Goal: Task Accomplishment & Management: Use online tool/utility

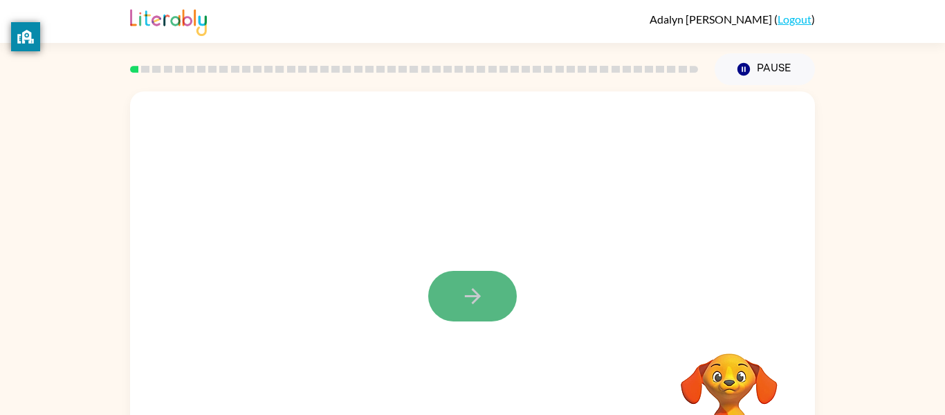
click at [467, 293] on icon "button" at bounding box center [473, 296] width 24 height 24
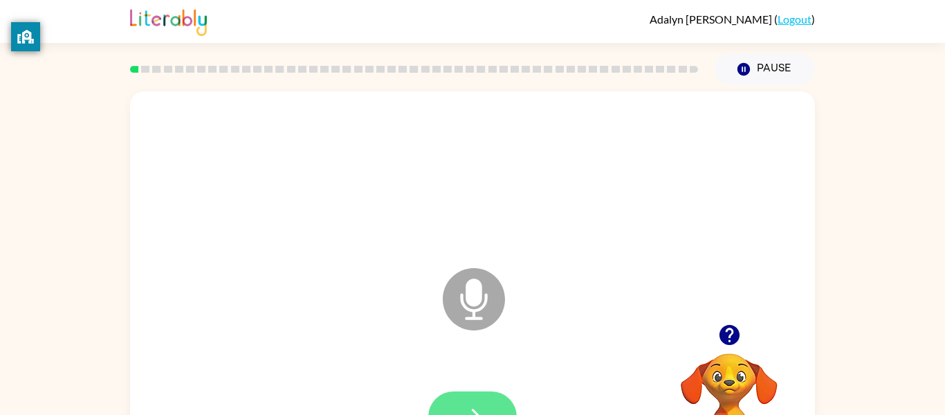
click at [487, 401] on button "button" at bounding box center [472, 416] width 89 height 51
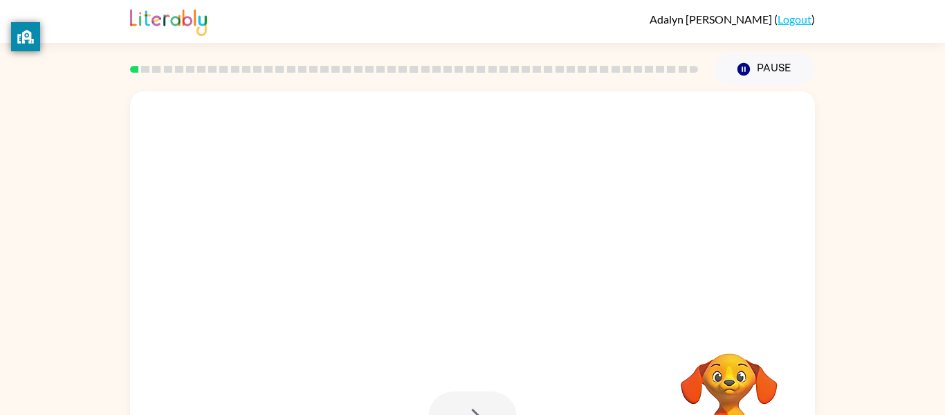
click at [482, 404] on div at bounding box center [472, 416] width 89 height 51
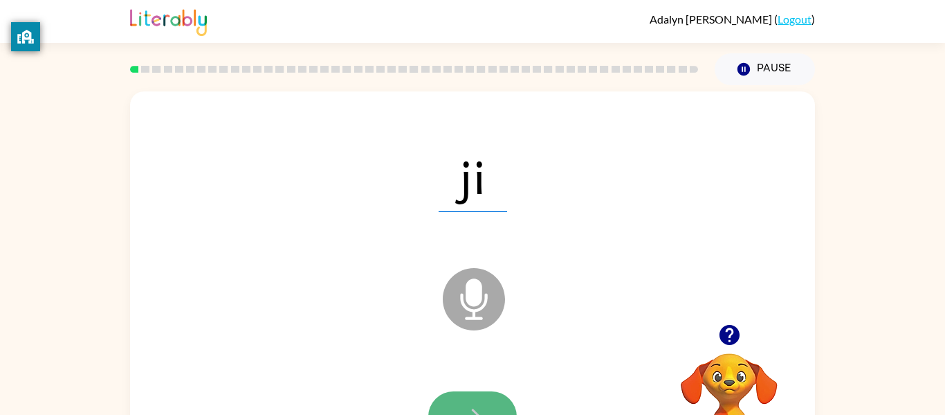
click at [484, 397] on button "button" at bounding box center [472, 416] width 89 height 51
click at [486, 397] on button "button" at bounding box center [472, 416] width 89 height 51
click at [483, 399] on button "button" at bounding box center [472, 416] width 89 height 51
click at [485, 392] on button "button" at bounding box center [472, 416] width 89 height 51
click at [491, 399] on button "button" at bounding box center [472, 416] width 89 height 51
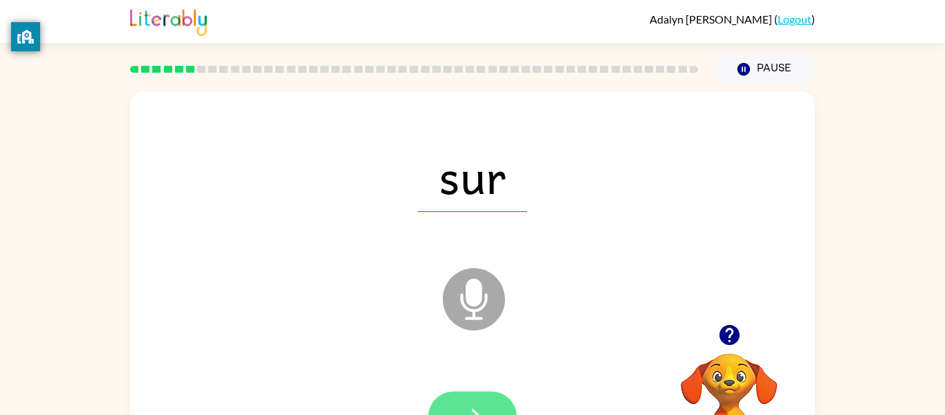
click at [490, 392] on button "button" at bounding box center [472, 416] width 89 height 51
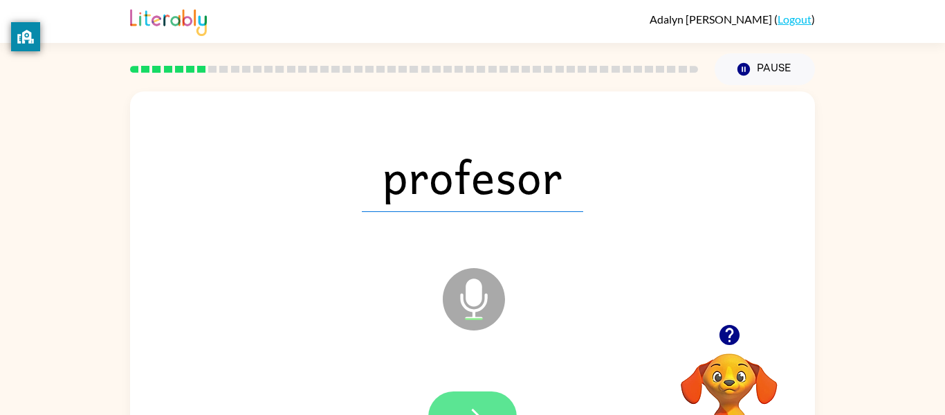
click at [476, 401] on button "button" at bounding box center [472, 416] width 89 height 51
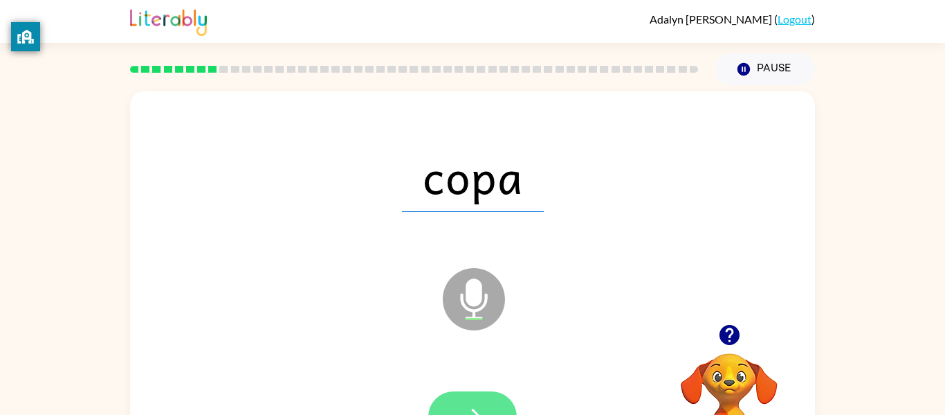
click at [477, 400] on button "button" at bounding box center [472, 416] width 89 height 51
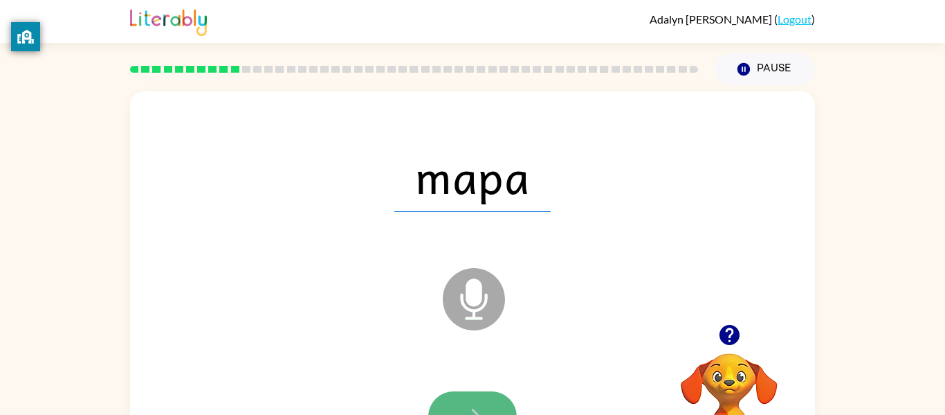
click at [501, 396] on button "button" at bounding box center [472, 416] width 89 height 51
click at [474, 396] on button "button" at bounding box center [472, 416] width 89 height 51
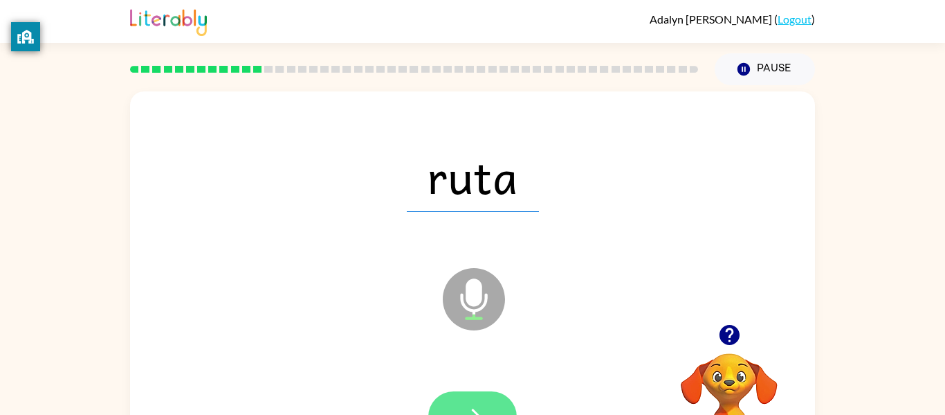
click at [482, 406] on icon "button" at bounding box center [473, 416] width 24 height 24
click at [472, 399] on button "button" at bounding box center [472, 416] width 89 height 51
click at [472, 401] on button "button" at bounding box center [472, 416] width 89 height 51
click at [473, 401] on button "button" at bounding box center [472, 416] width 89 height 51
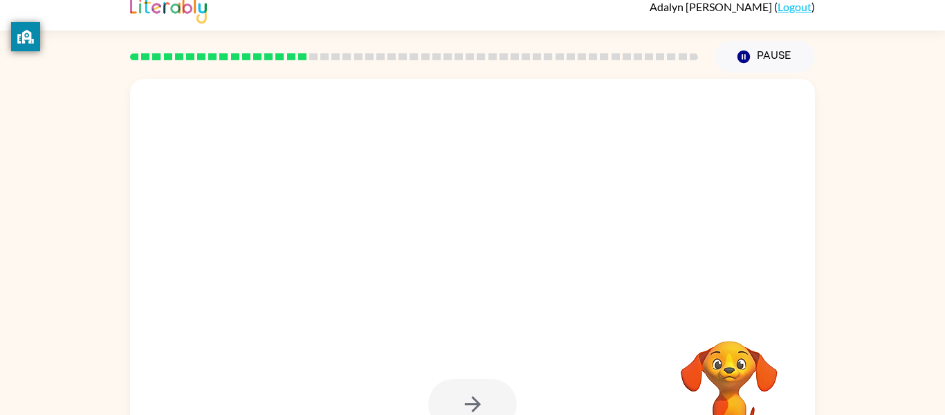
scroll to position [13, 0]
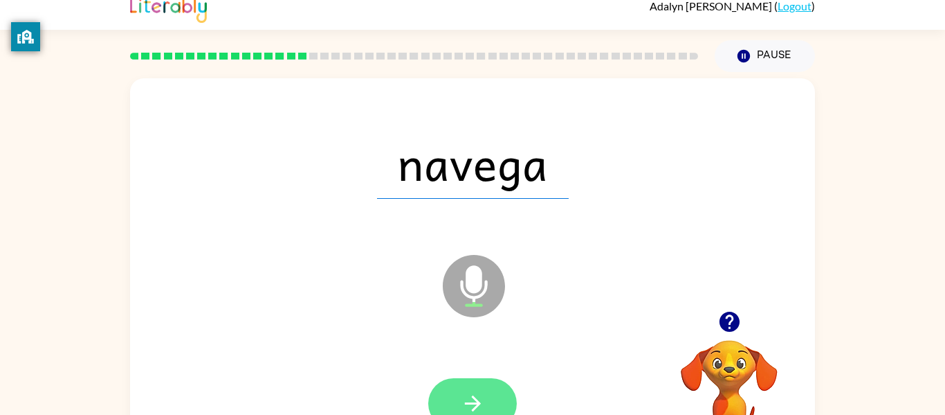
click at [476, 403] on icon "button" at bounding box center [472, 403] width 16 height 16
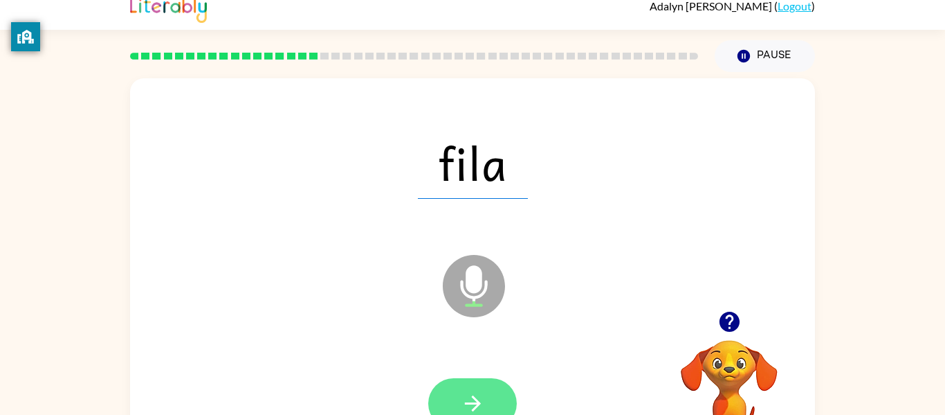
click at [474, 396] on icon "button" at bounding box center [473, 403] width 24 height 24
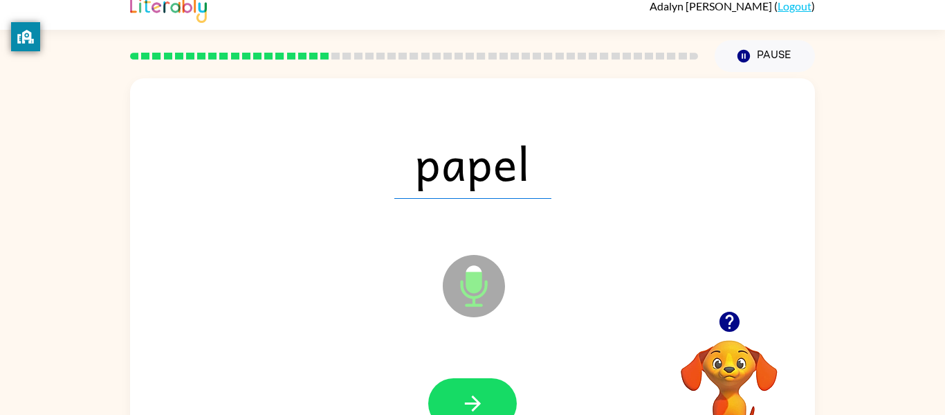
click at [498, 400] on button "button" at bounding box center [472, 403] width 89 height 51
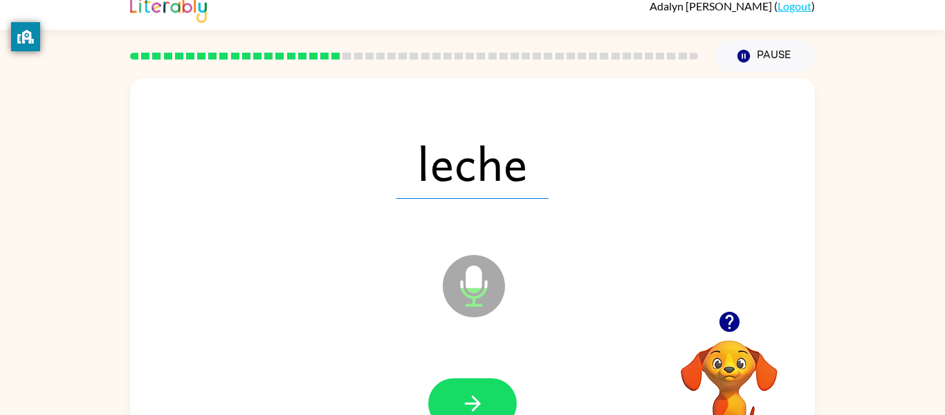
click at [498, 400] on button "button" at bounding box center [472, 403] width 89 height 51
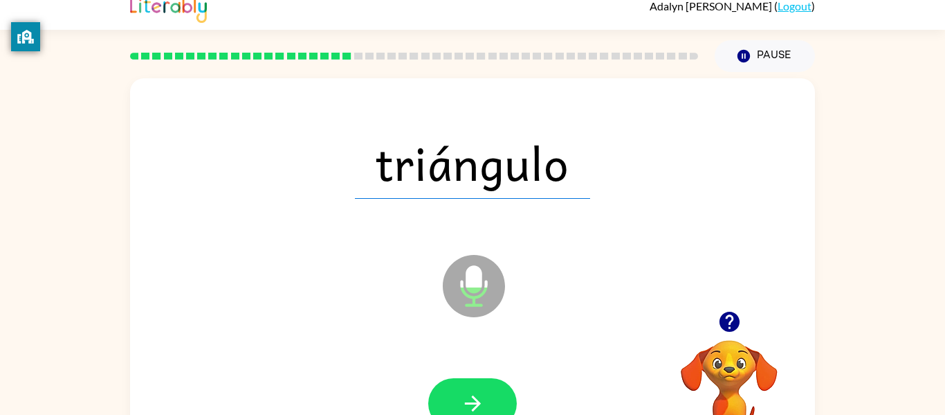
click at [498, 400] on button "button" at bounding box center [472, 403] width 89 height 51
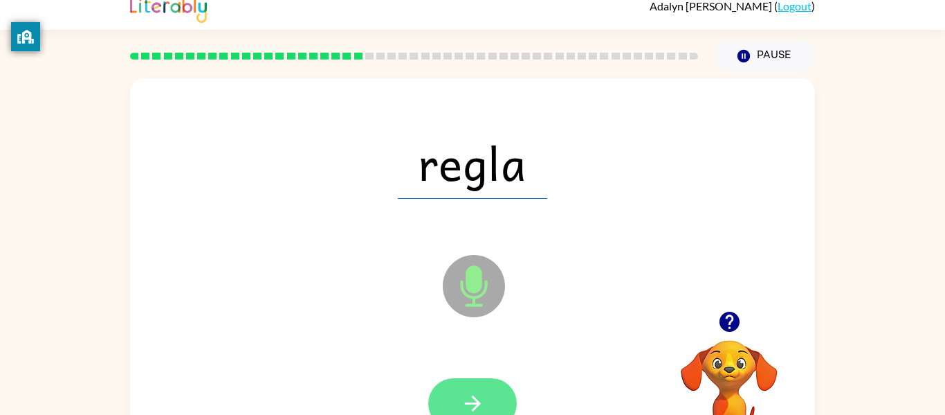
click at [498, 402] on button "button" at bounding box center [472, 403] width 89 height 51
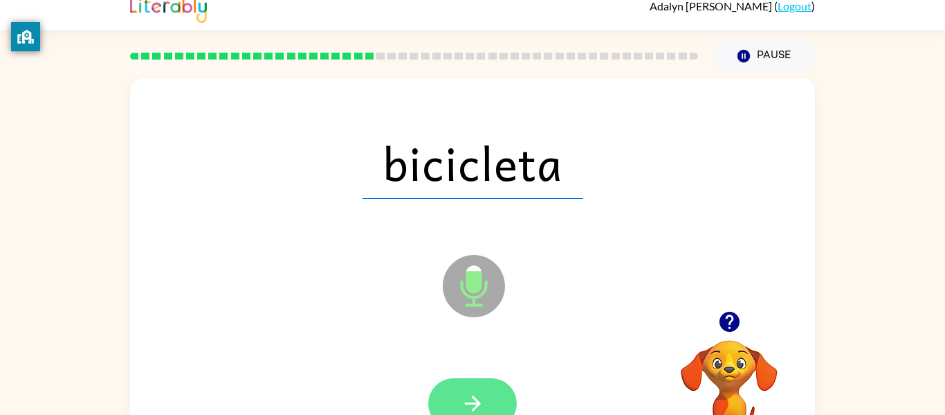
click at [496, 397] on button "button" at bounding box center [472, 403] width 89 height 51
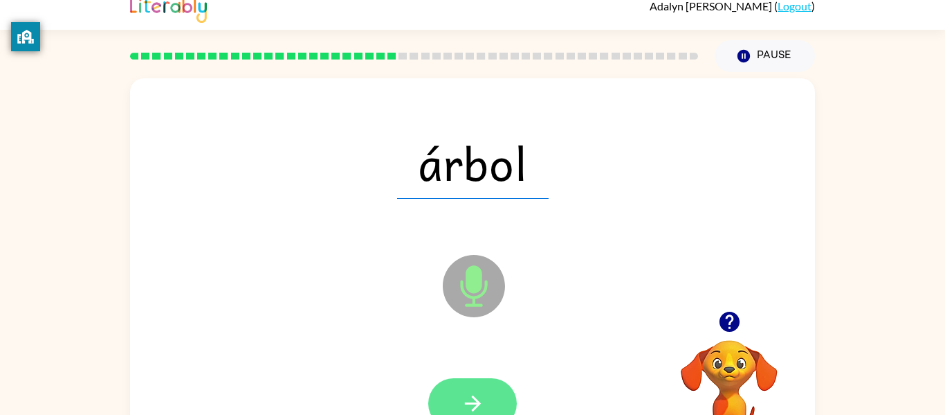
click at [495, 396] on button "button" at bounding box center [472, 403] width 89 height 51
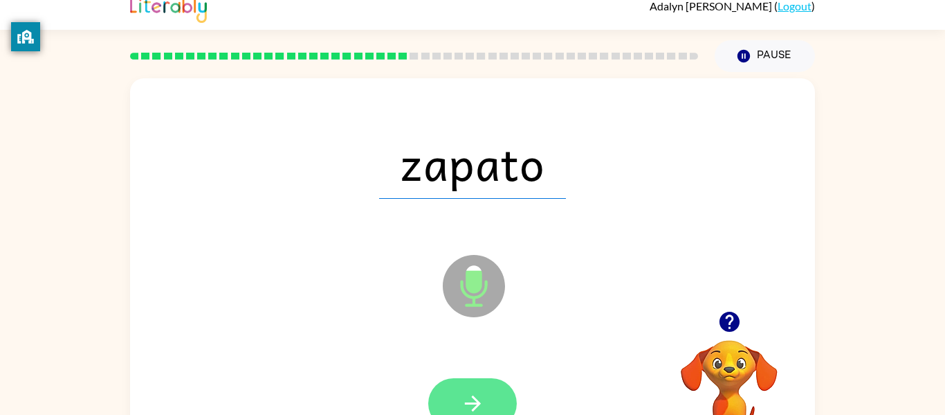
click at [494, 396] on button "button" at bounding box center [472, 403] width 89 height 51
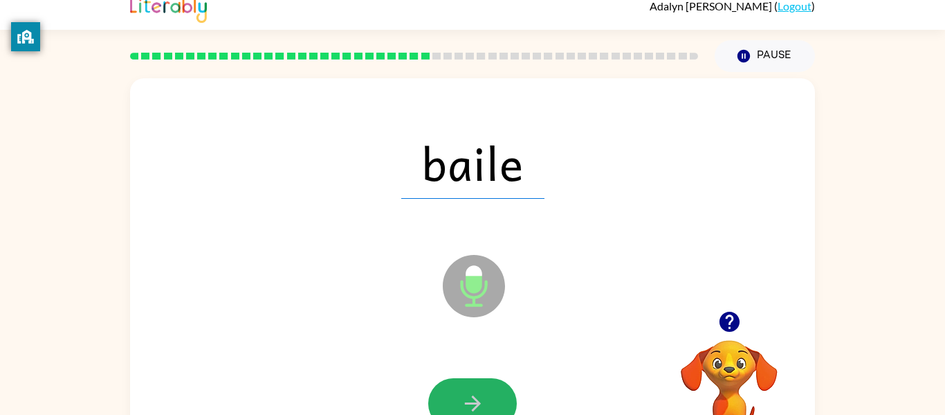
click at [494, 396] on button "button" at bounding box center [472, 403] width 89 height 51
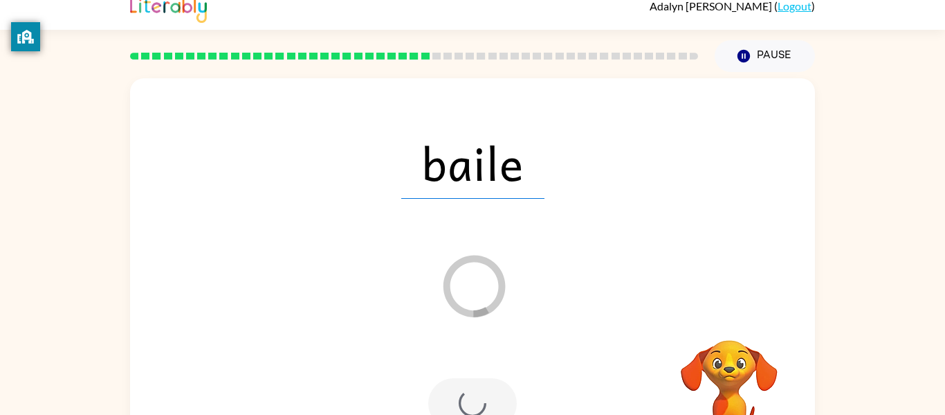
click at [494, 396] on div at bounding box center [472, 403] width 89 height 51
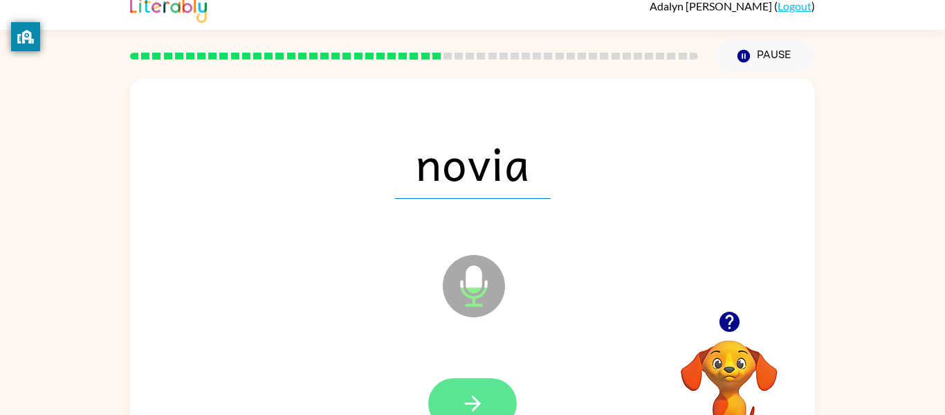
click at [491, 399] on button "button" at bounding box center [472, 403] width 89 height 51
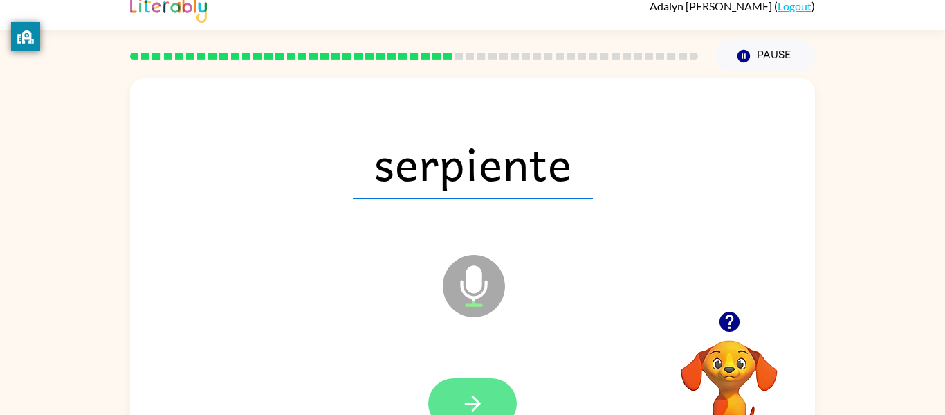
click at [490, 395] on button "button" at bounding box center [472, 403] width 89 height 51
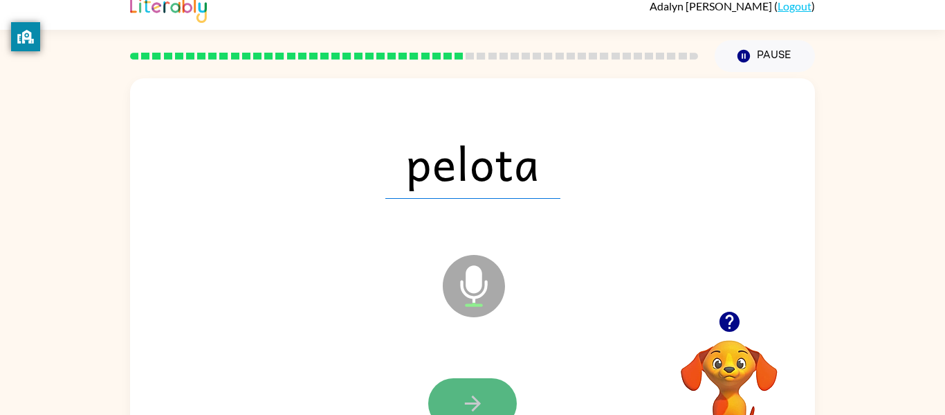
click at [493, 399] on button "button" at bounding box center [472, 403] width 89 height 51
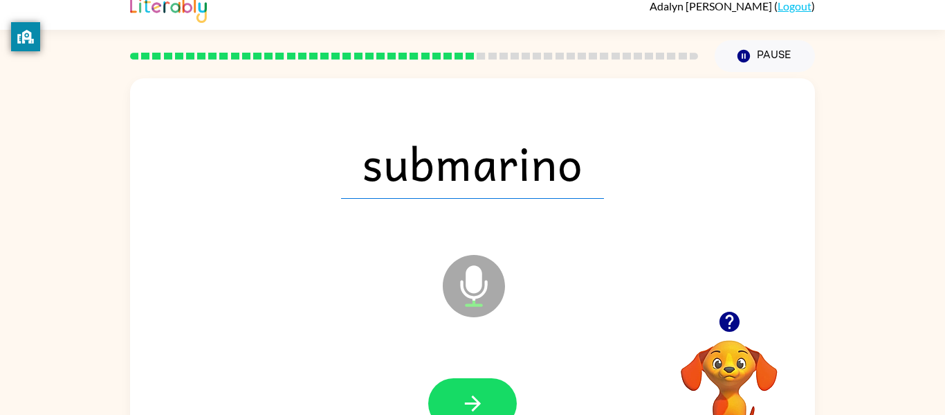
scroll to position [0, 0]
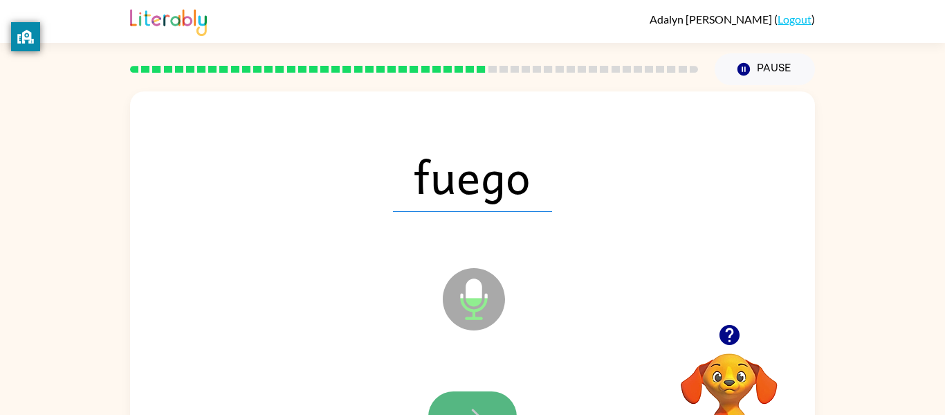
click at [473, 399] on button "button" at bounding box center [472, 416] width 89 height 51
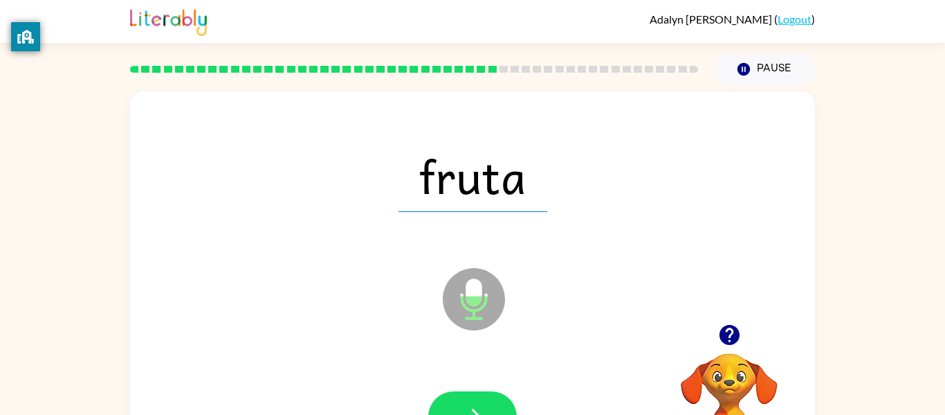
click at [474, 399] on button "button" at bounding box center [472, 416] width 89 height 51
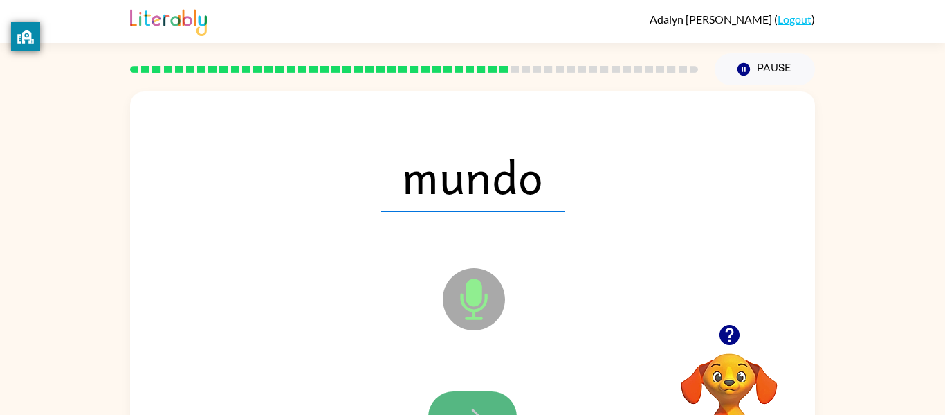
click at [486, 396] on button "button" at bounding box center [472, 416] width 89 height 51
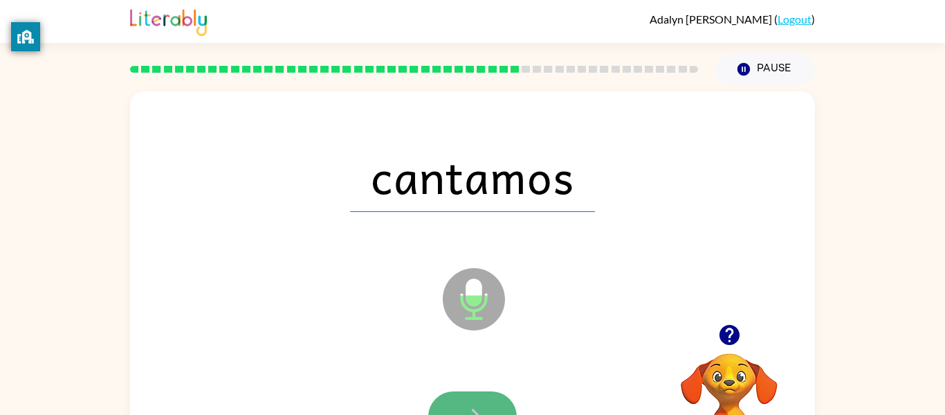
click at [485, 395] on button "button" at bounding box center [472, 416] width 89 height 51
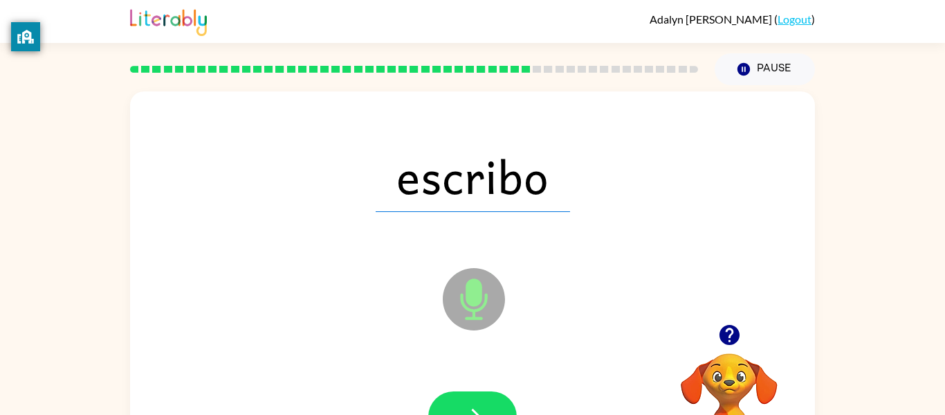
click at [485, 395] on button "button" at bounding box center [472, 416] width 89 height 51
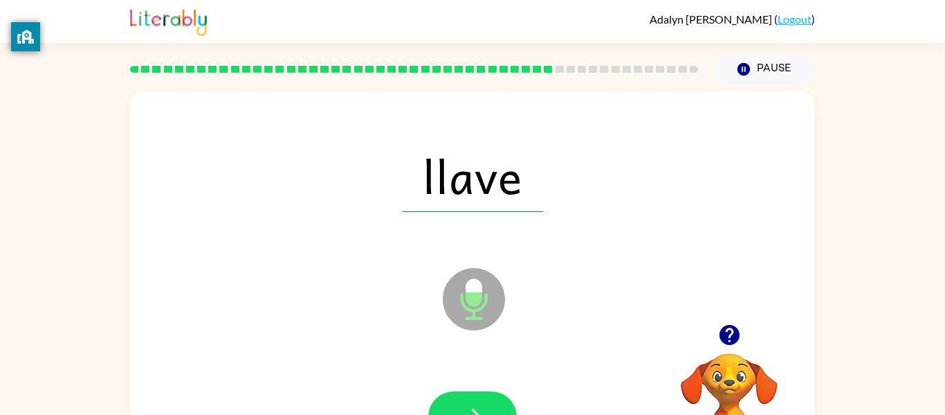
click at [485, 395] on button "button" at bounding box center [472, 416] width 89 height 51
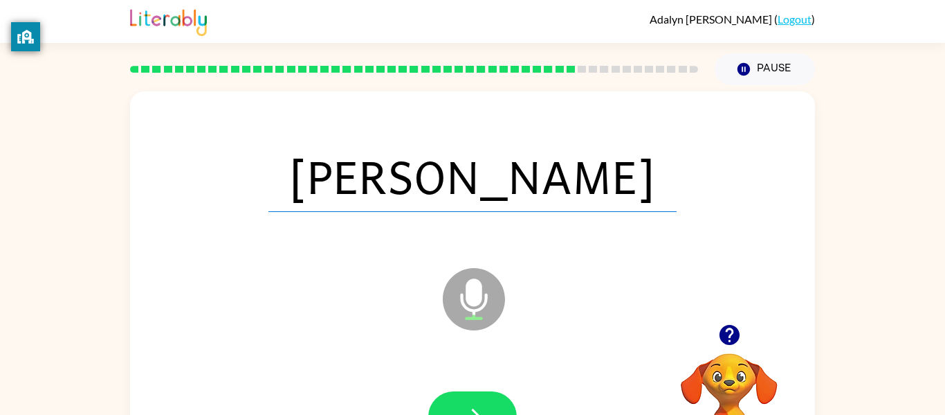
click at [457, 397] on button "button" at bounding box center [472, 416] width 89 height 51
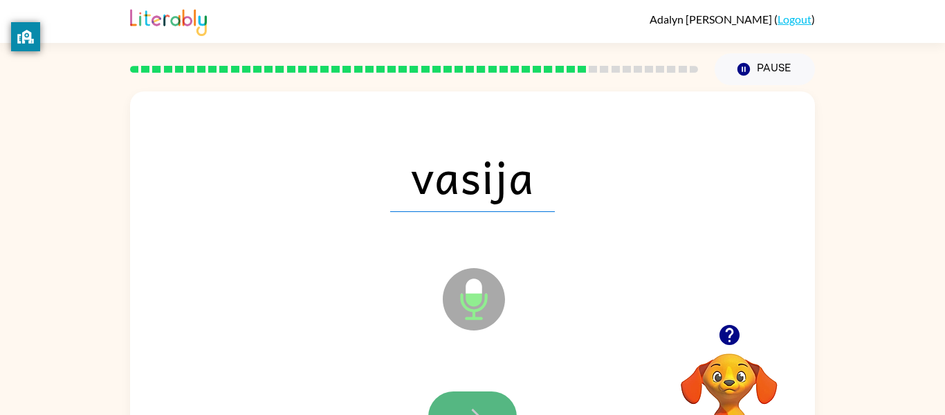
click at [462, 392] on button "button" at bounding box center [472, 416] width 89 height 51
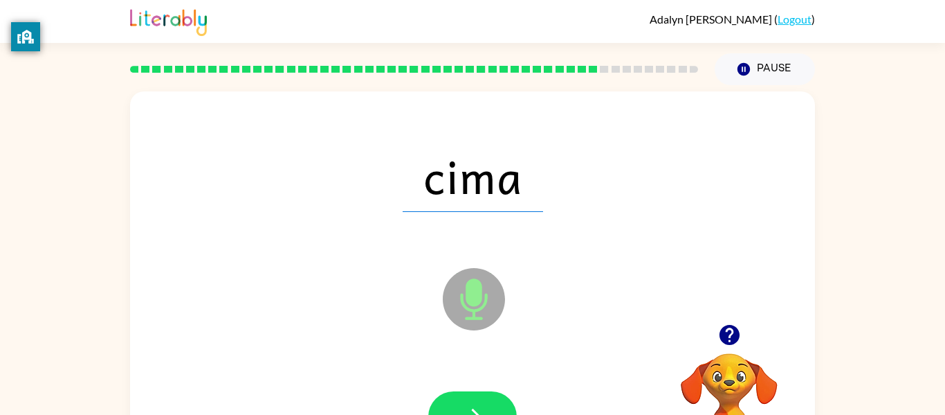
click at [462, 392] on button "button" at bounding box center [472, 416] width 89 height 51
click at [471, 388] on div at bounding box center [473, 417] width 658 height 114
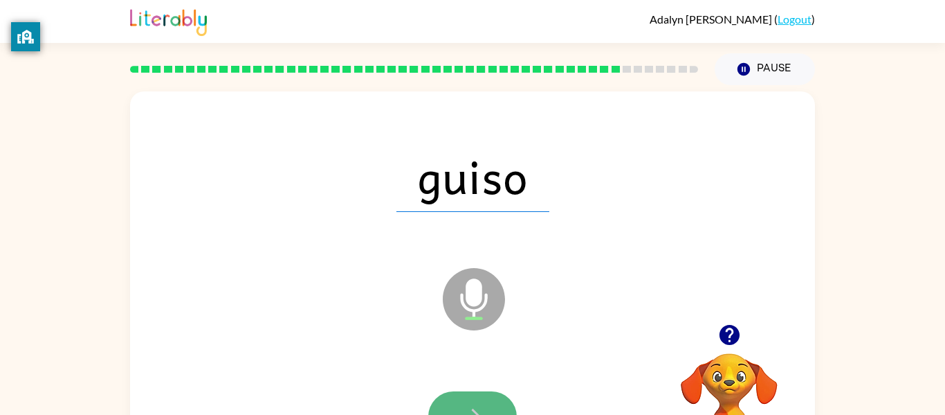
click at [482, 404] on icon "button" at bounding box center [473, 416] width 24 height 24
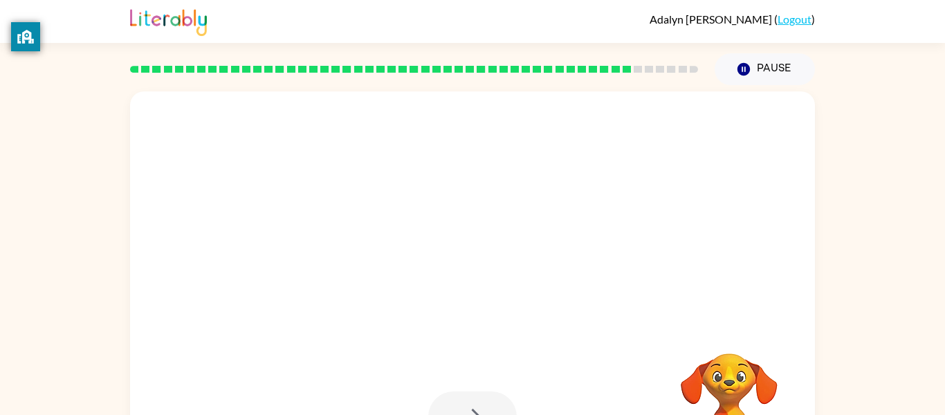
click at [482, 403] on div at bounding box center [472, 416] width 89 height 51
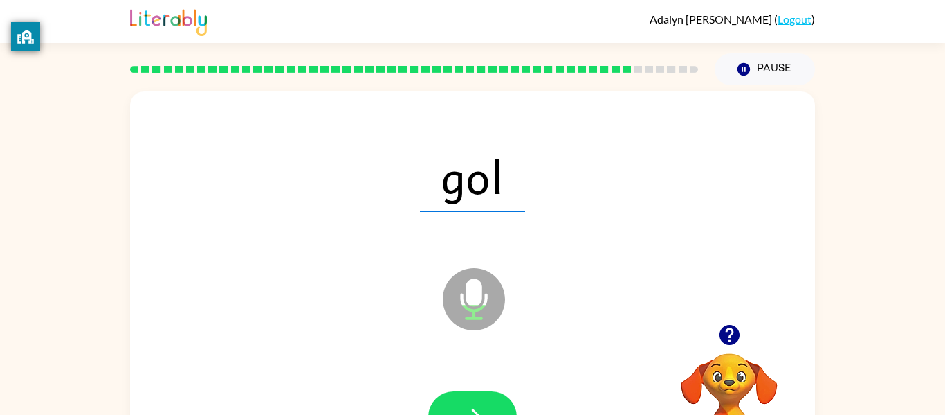
click at [482, 403] on button "button" at bounding box center [472, 416] width 89 height 51
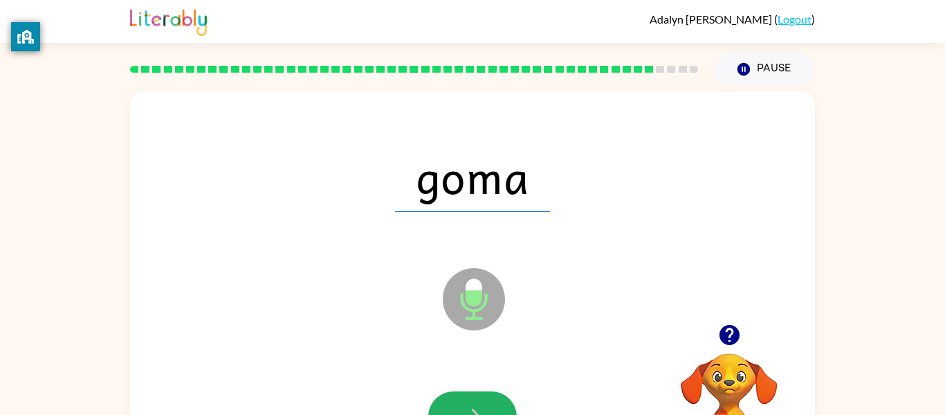
click at [482, 403] on button "button" at bounding box center [472, 416] width 89 height 51
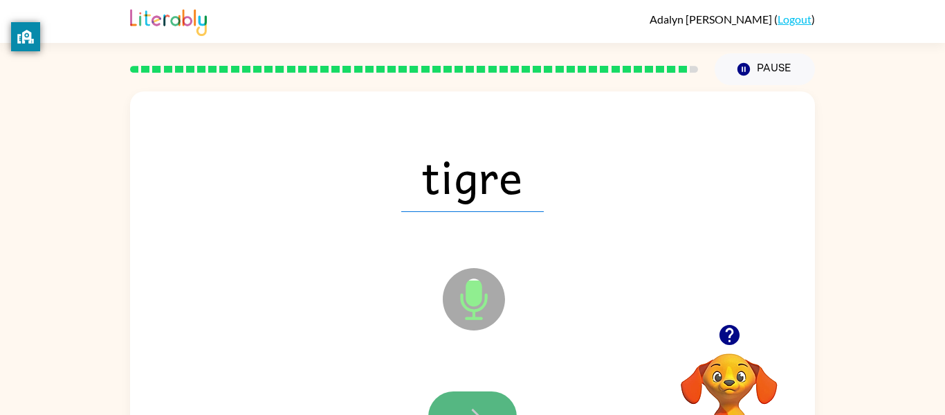
click at [482, 403] on button "button" at bounding box center [472, 416] width 89 height 51
